Goal: Find specific page/section: Find specific page/section

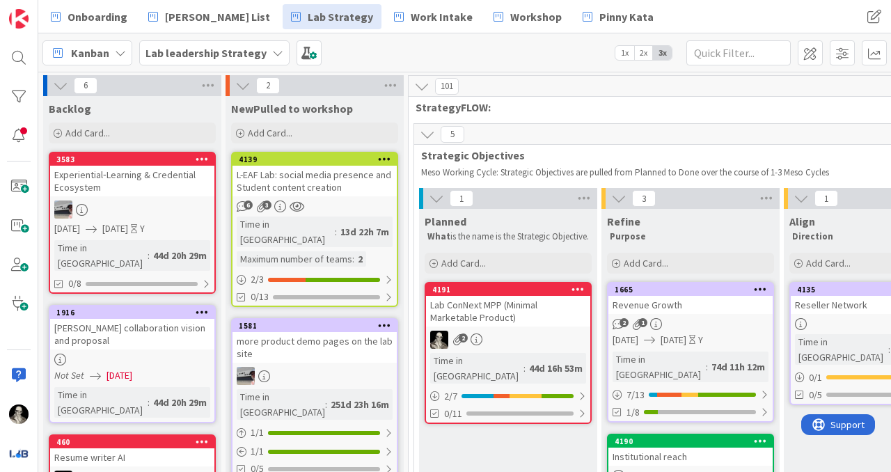
scroll to position [525, 2282]
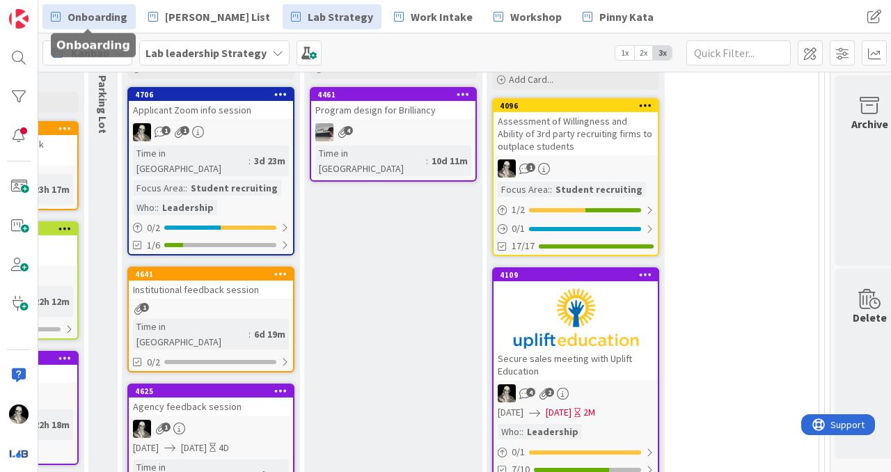
click at [104, 15] on span "Onboarding" at bounding box center [98, 16] width 60 height 17
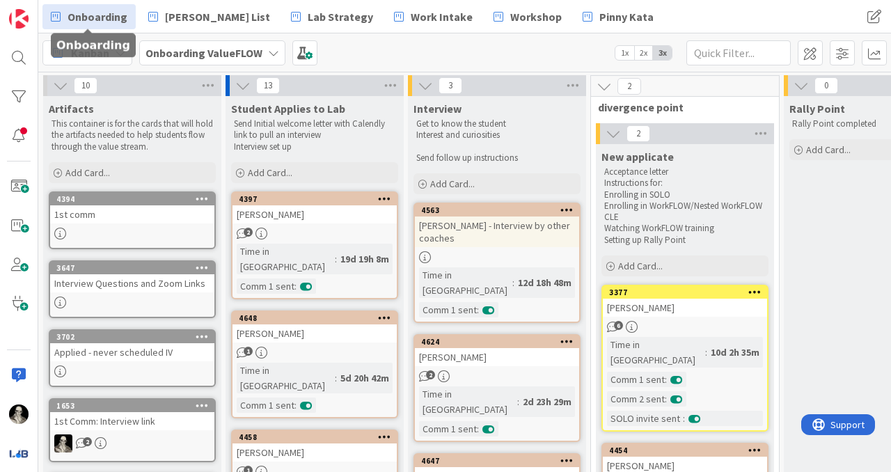
click at [133, 274] on div "Interview Questions and Zoom Links" at bounding box center [132, 283] width 164 height 18
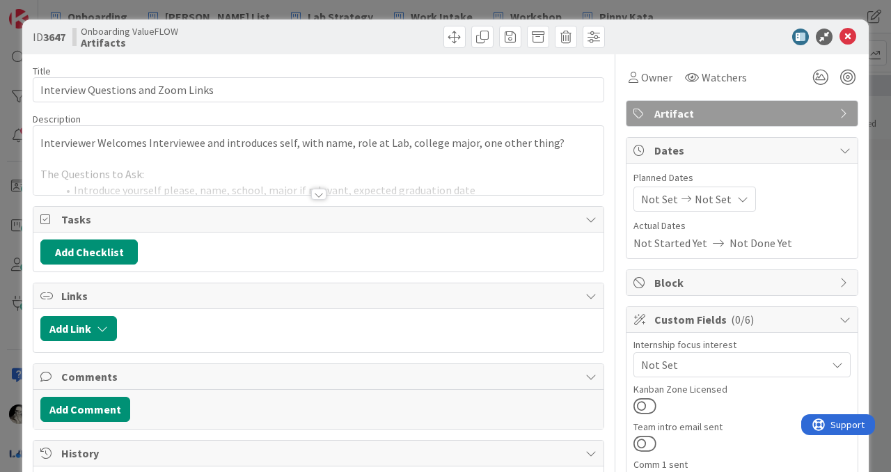
click at [315, 191] on div at bounding box center [318, 194] width 15 height 11
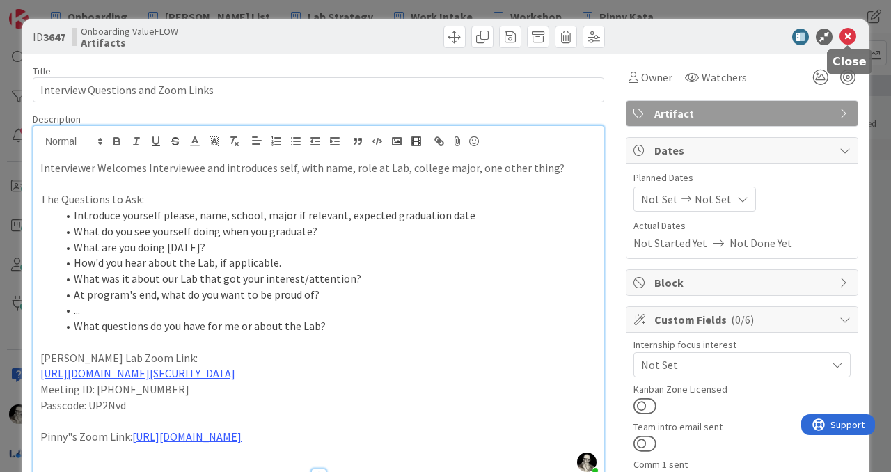
click at [849, 38] on icon at bounding box center [847, 37] width 17 height 17
